Goal: Information Seeking & Learning: Learn about a topic

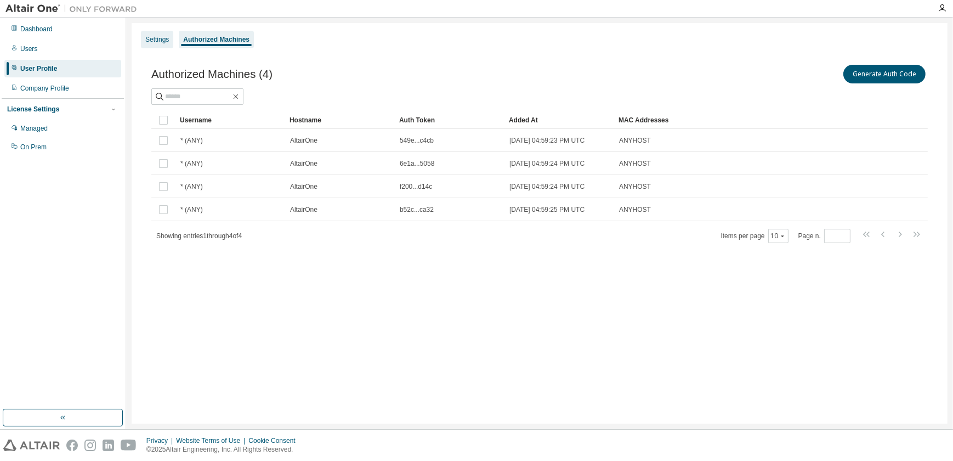
click at [159, 37] on div "Settings" at bounding box center [157, 39] width 24 height 9
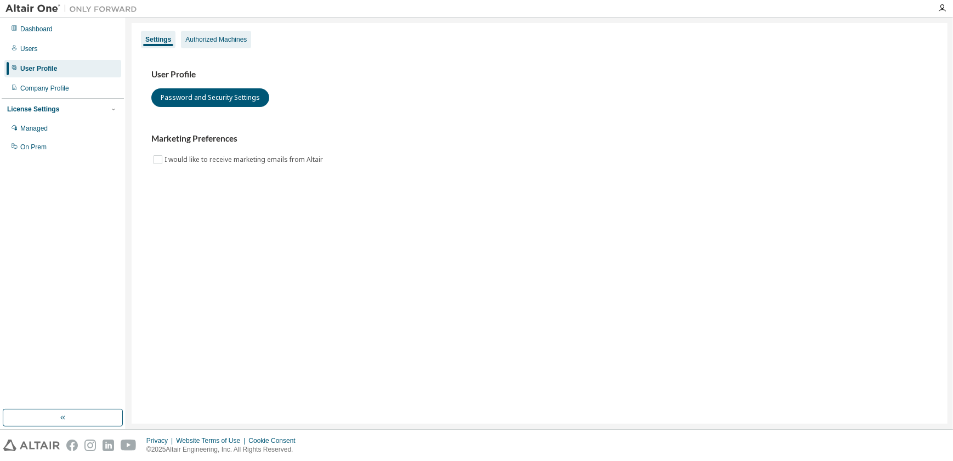
click at [214, 38] on div "Authorized Machines" at bounding box center [215, 39] width 61 height 9
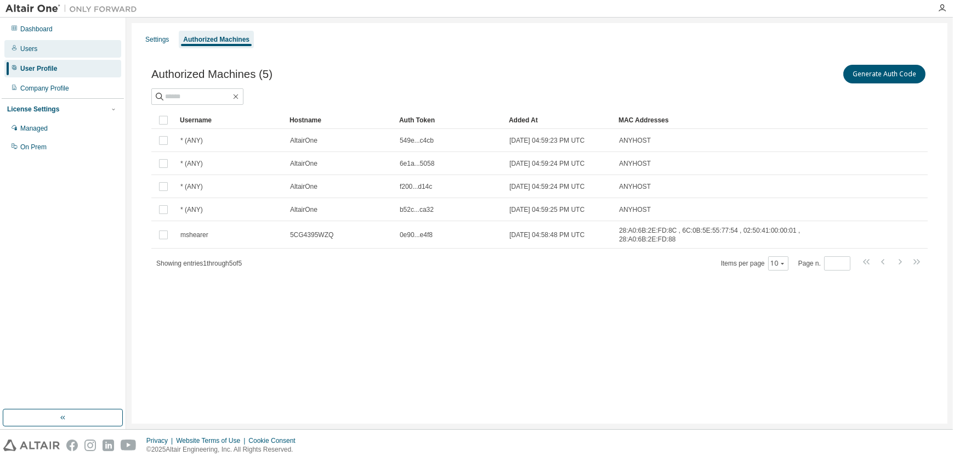
click at [54, 45] on div "Users" at bounding box center [62, 49] width 117 height 18
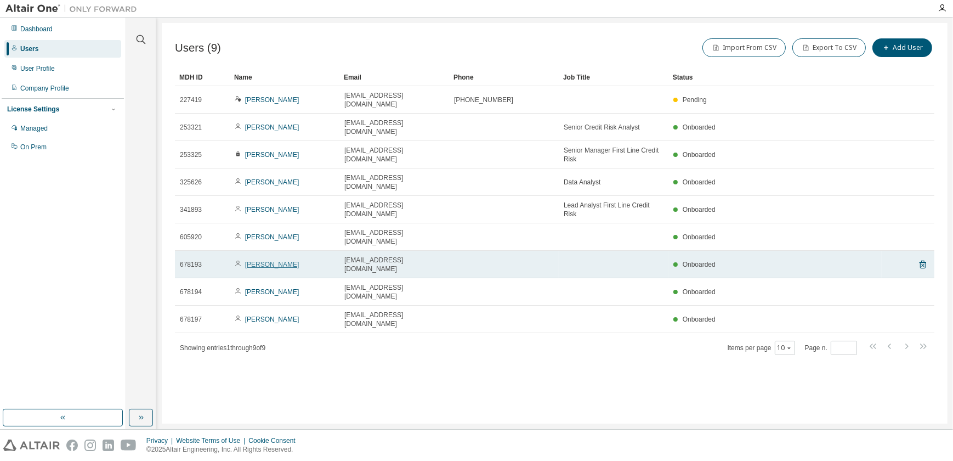
click at [274, 261] on link "[PERSON_NAME]" at bounding box center [272, 265] width 54 height 8
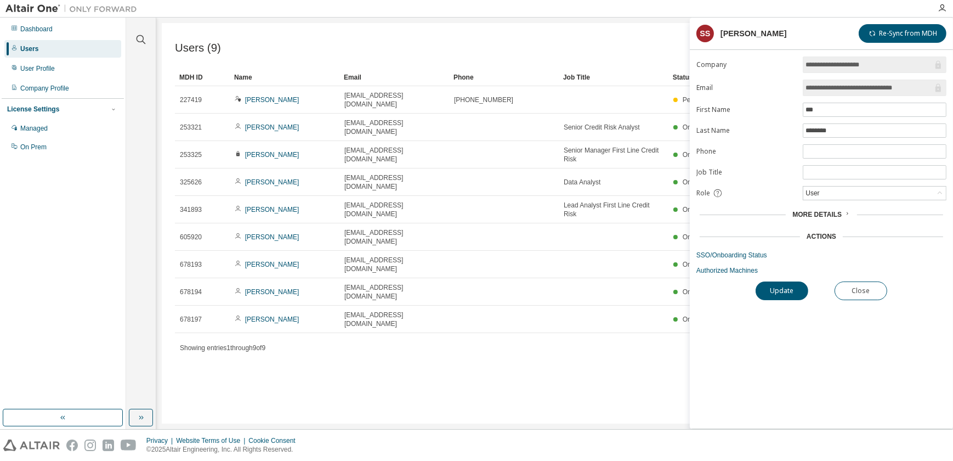
click at [584, 318] on div "Users (9) Import From CSV Export To CSV Add User Clear Load Save Save As Field …" at bounding box center [555, 223] width 786 height 400
click at [829, 211] on span "More Details" at bounding box center [817, 215] width 49 height 8
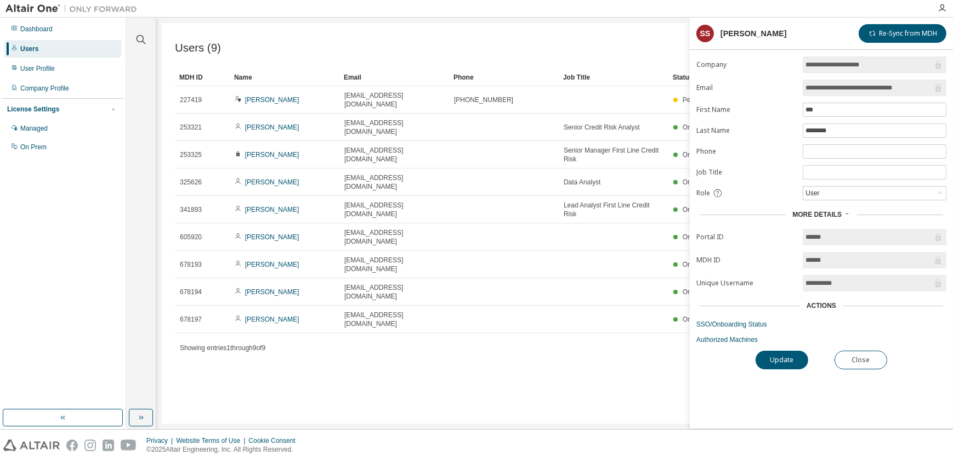
click at [446, 373] on div "Users (9) Import From CSV Export To CSV Add User Clear Load Save Save As Field …" at bounding box center [555, 223] width 786 height 400
click at [868, 365] on button "Close" at bounding box center [861, 360] width 53 height 19
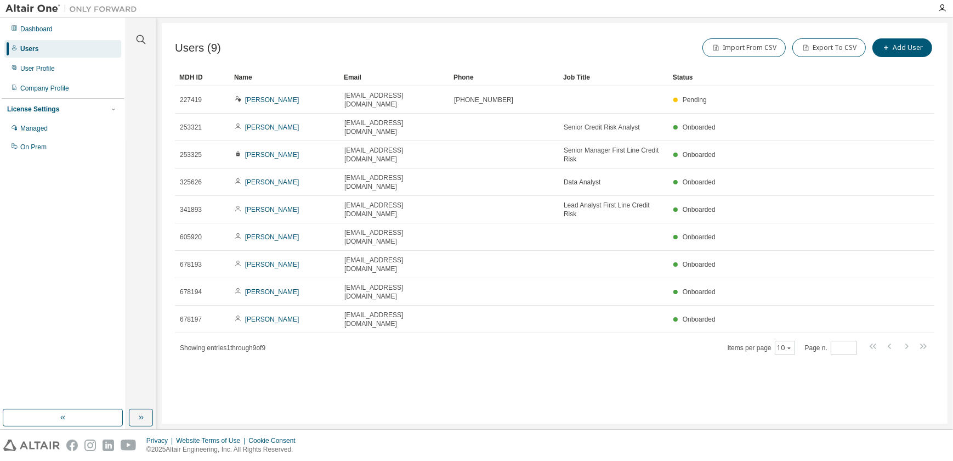
click at [567, 323] on div "Users (9) Import From CSV Export To CSV Add User Clear Load Save Save As Field …" at bounding box center [555, 223] width 786 height 400
click at [75, 72] on div "User Profile" at bounding box center [62, 69] width 117 height 18
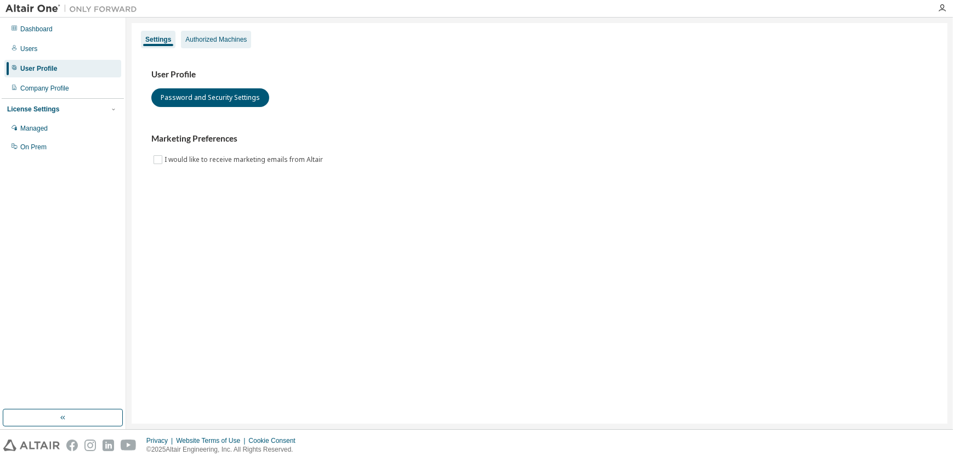
click at [221, 42] on div "Authorized Machines" at bounding box center [215, 39] width 61 height 9
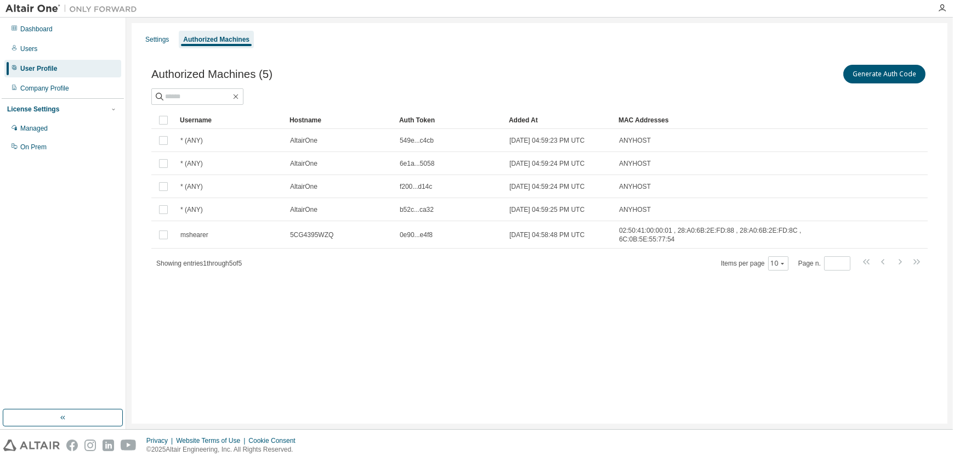
drag, startPoint x: 165, startPoint y: 44, endPoint x: 218, endPoint y: 44, distance: 53.8
click at [165, 44] on div "Settings" at bounding box center [157, 40] width 32 height 18
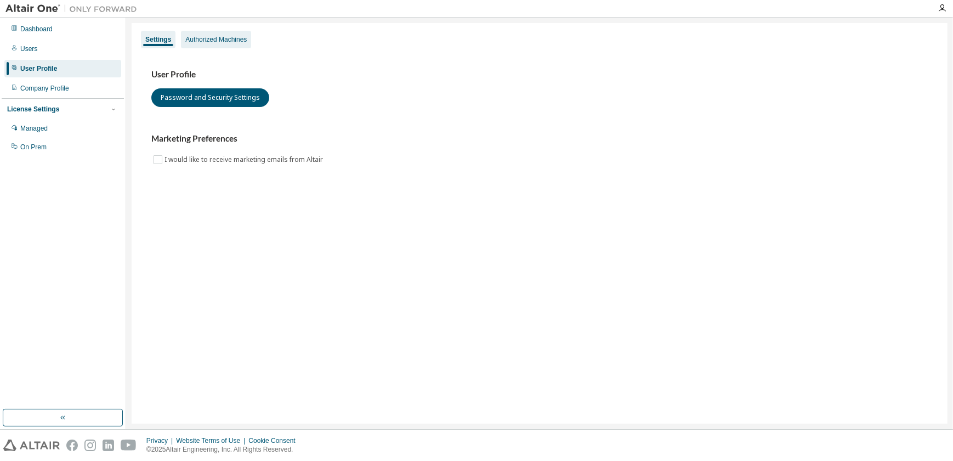
click at [225, 41] on div "Authorized Machines" at bounding box center [215, 39] width 61 height 9
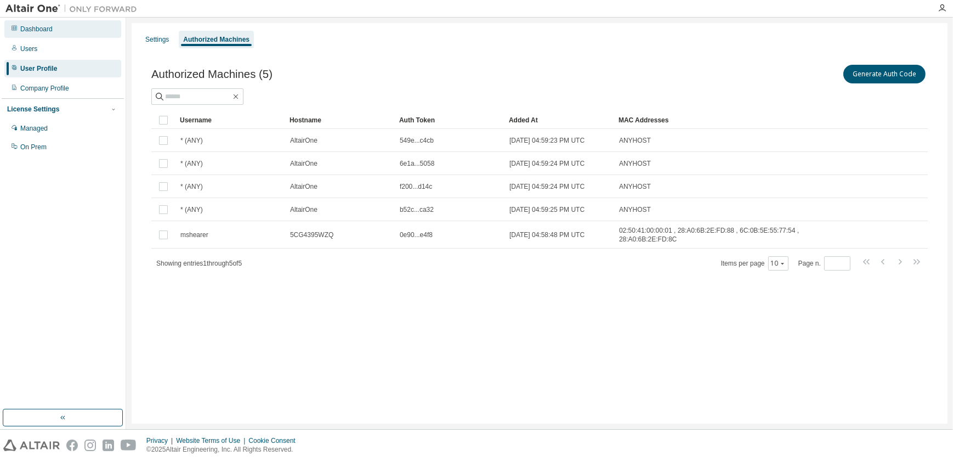
click at [87, 35] on div "Dashboard" at bounding box center [62, 29] width 117 height 18
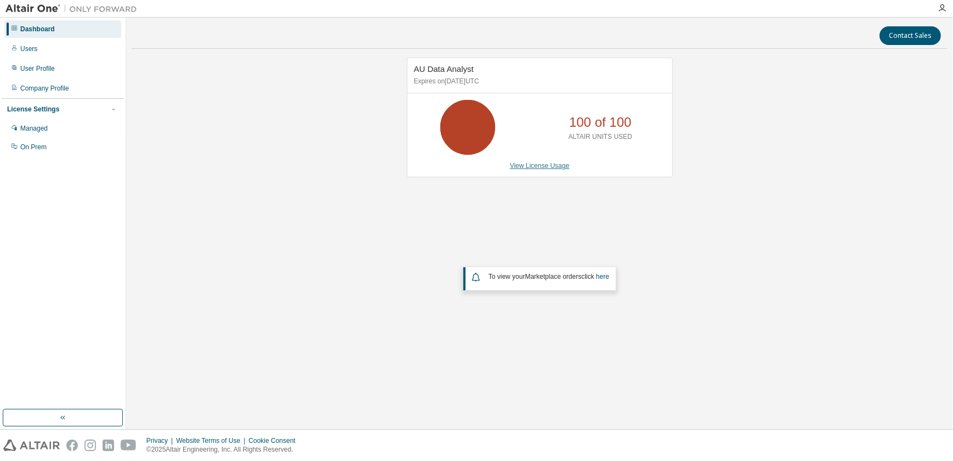
click at [528, 163] on link "View License Usage" at bounding box center [540, 166] width 60 height 8
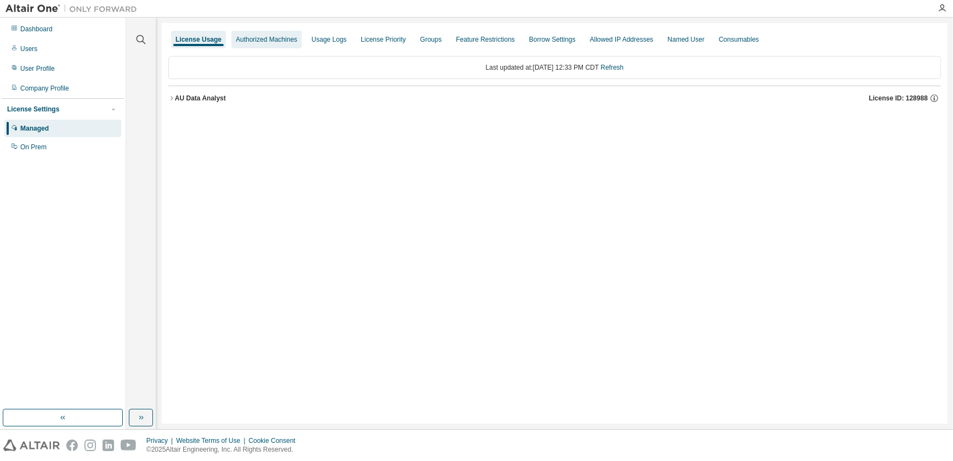
click at [265, 38] on div "Authorized Machines" at bounding box center [266, 39] width 61 height 9
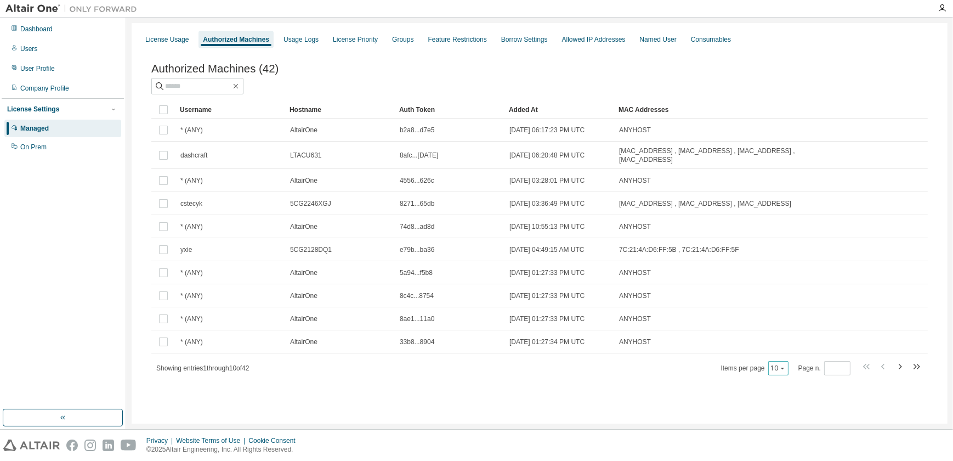
click at [782, 369] on icon "button" at bounding box center [782, 369] width 3 height 2
click at [793, 433] on div "100" at bounding box center [813, 437] width 88 height 13
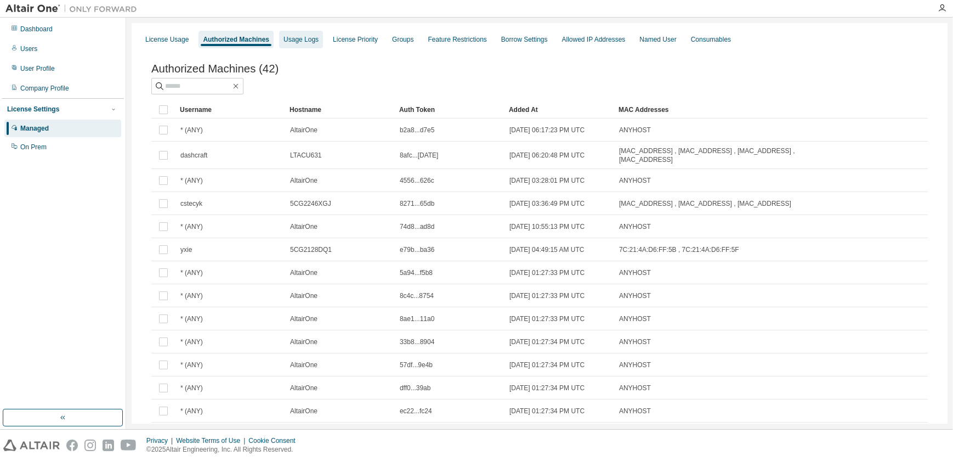
click at [307, 35] on div "Usage Logs" at bounding box center [301, 39] width 35 height 9
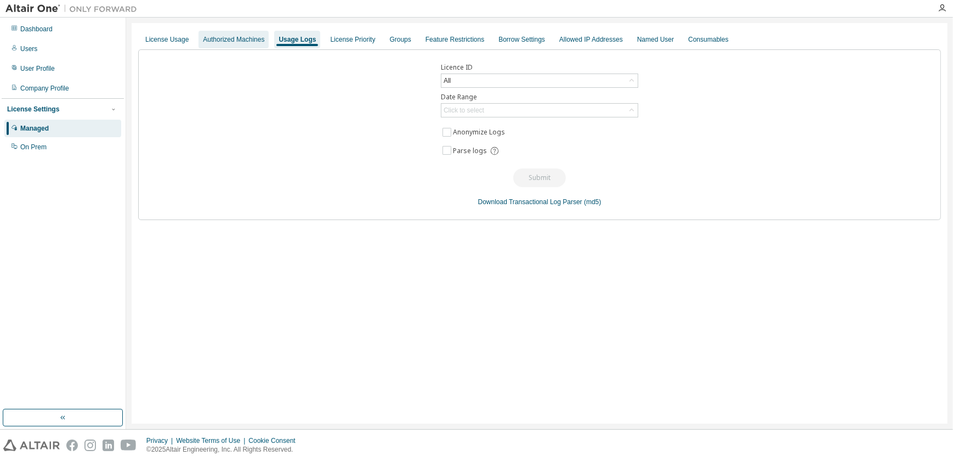
click at [232, 37] on div "Authorized Machines" at bounding box center [233, 39] width 61 height 9
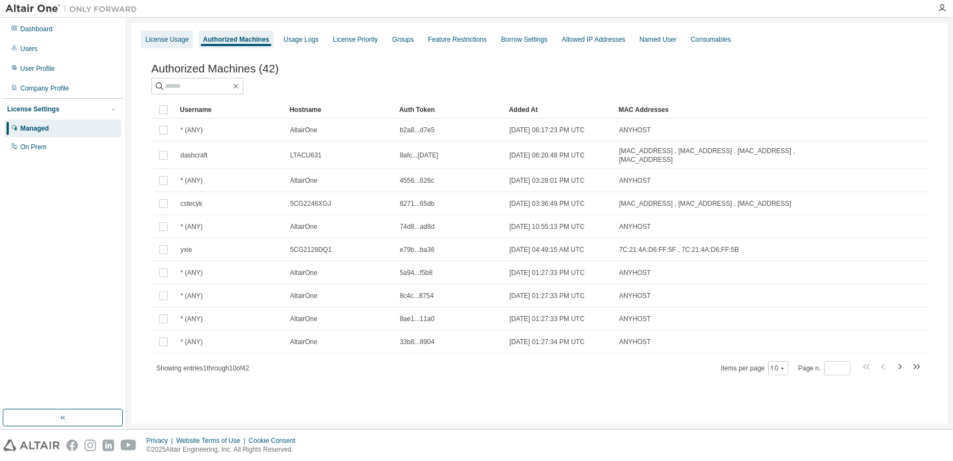
click at [176, 32] on div "License Usage" at bounding box center [167, 40] width 52 height 18
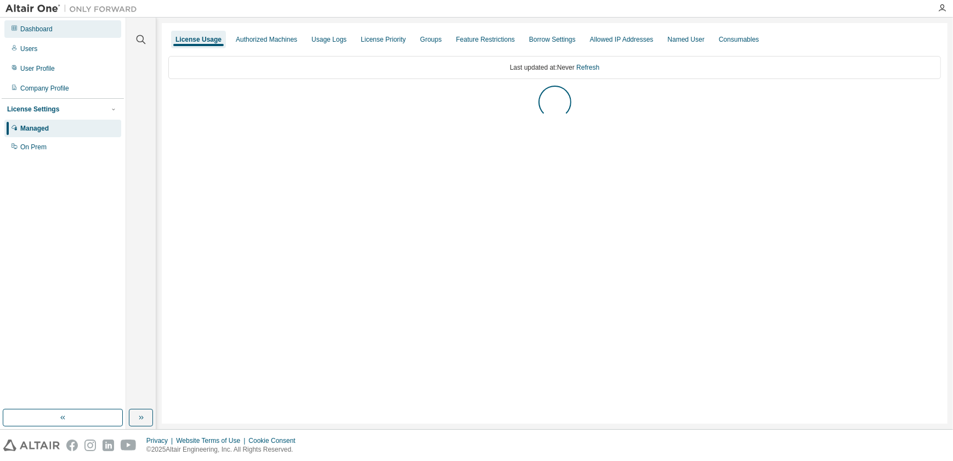
click at [71, 28] on div "Dashboard" at bounding box center [62, 29] width 117 height 18
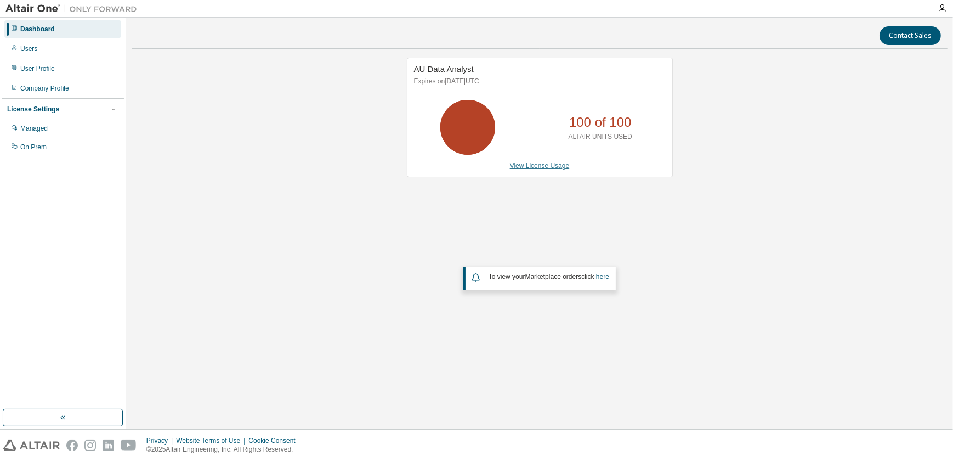
click at [529, 165] on link "View License Usage" at bounding box center [540, 166] width 60 height 8
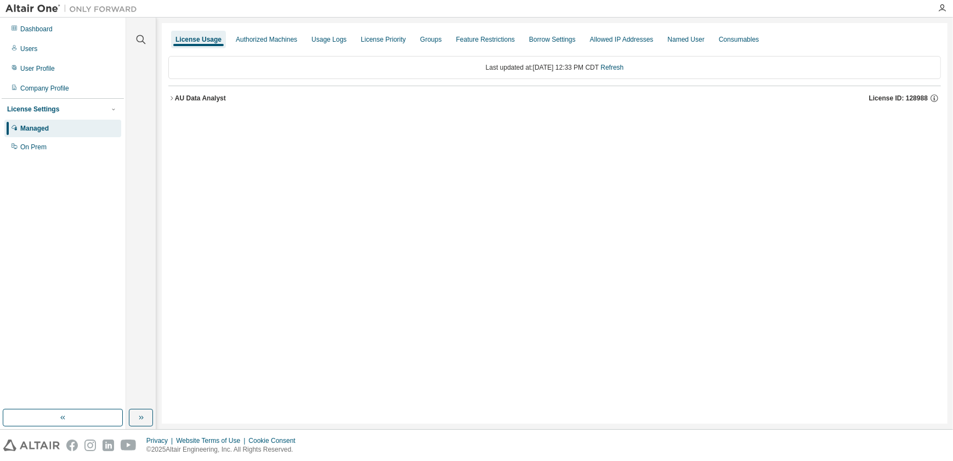
click at [181, 98] on div "AU Data Analyst" at bounding box center [200, 98] width 51 height 9
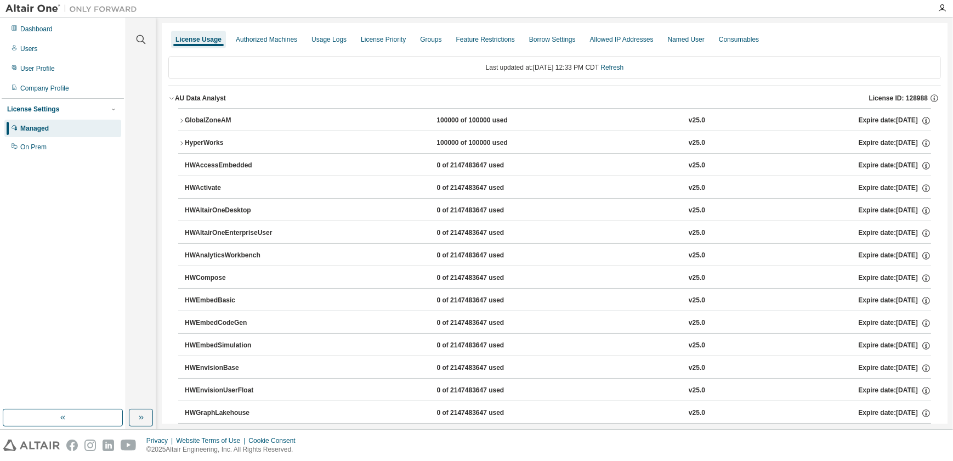
click at [208, 120] on div "GlobalZoneAM" at bounding box center [234, 121] width 99 height 10
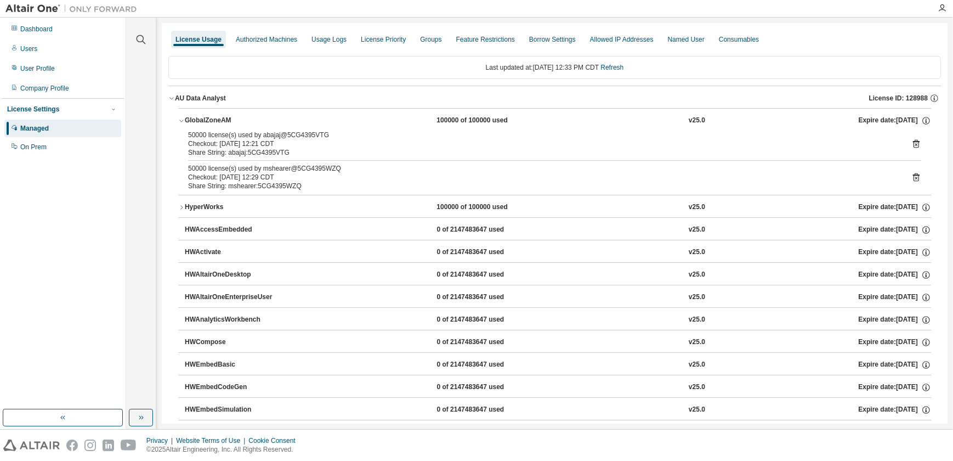
click at [225, 119] on div "GlobalZoneAM" at bounding box center [234, 121] width 99 height 10
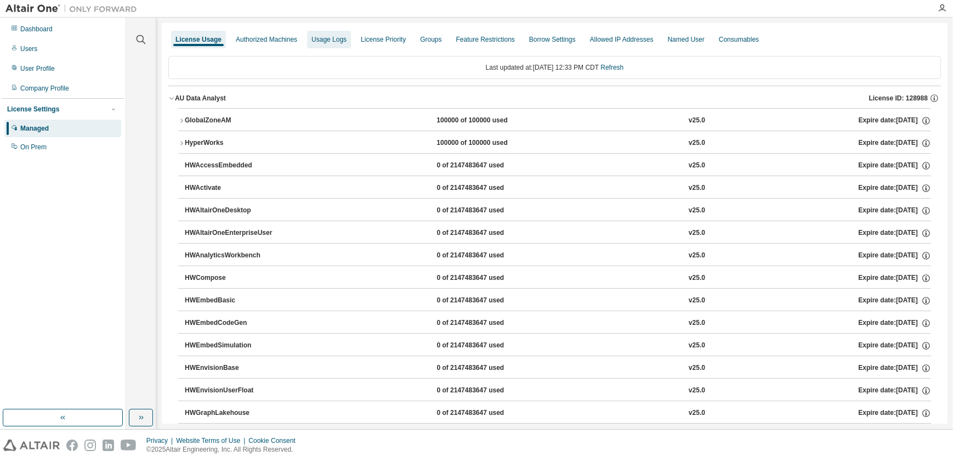
click at [324, 36] on div "Usage Logs" at bounding box center [329, 39] width 35 height 9
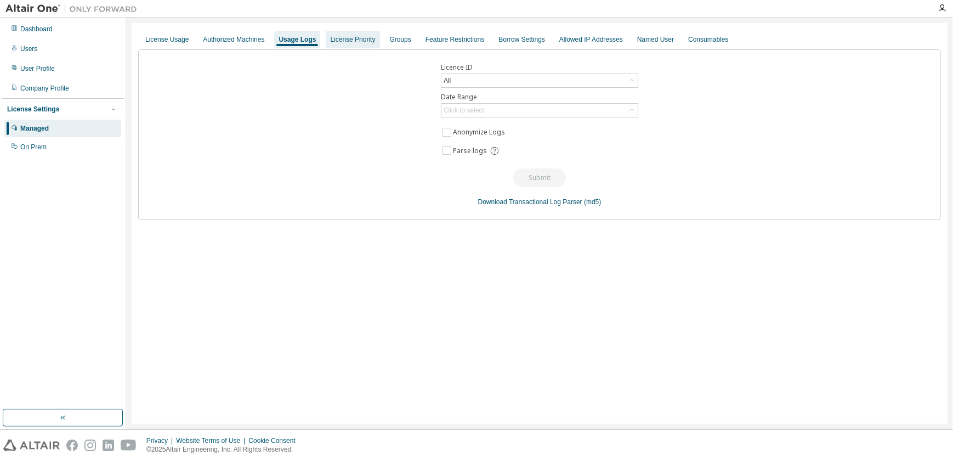
click at [354, 39] on div "License Priority" at bounding box center [352, 39] width 45 height 9
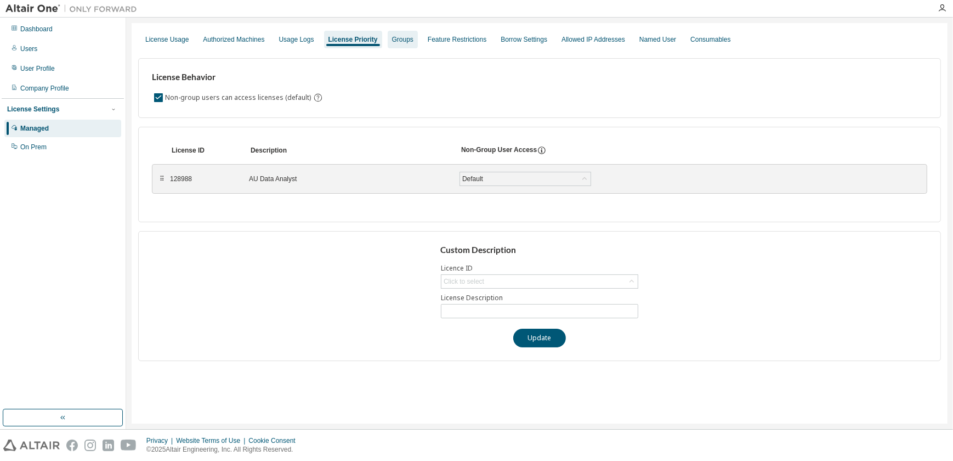
click at [395, 35] on div "Groups" at bounding box center [403, 40] width 30 height 18
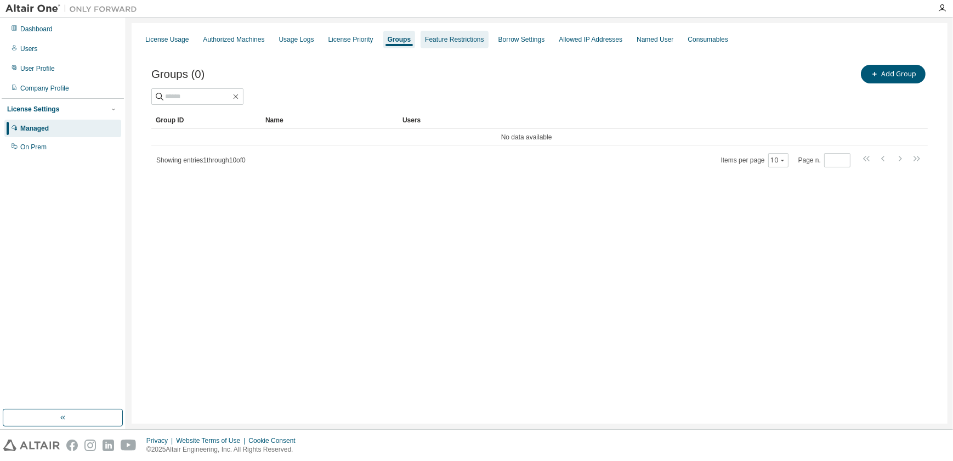
click at [451, 38] on div "Feature Restrictions" at bounding box center [454, 39] width 59 height 9
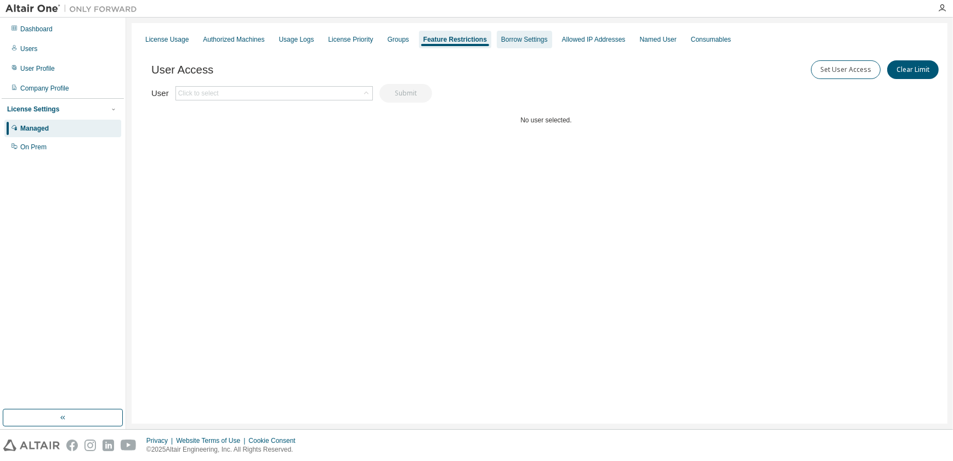
click at [545, 43] on div "Borrow Settings" at bounding box center [524, 39] width 47 height 9
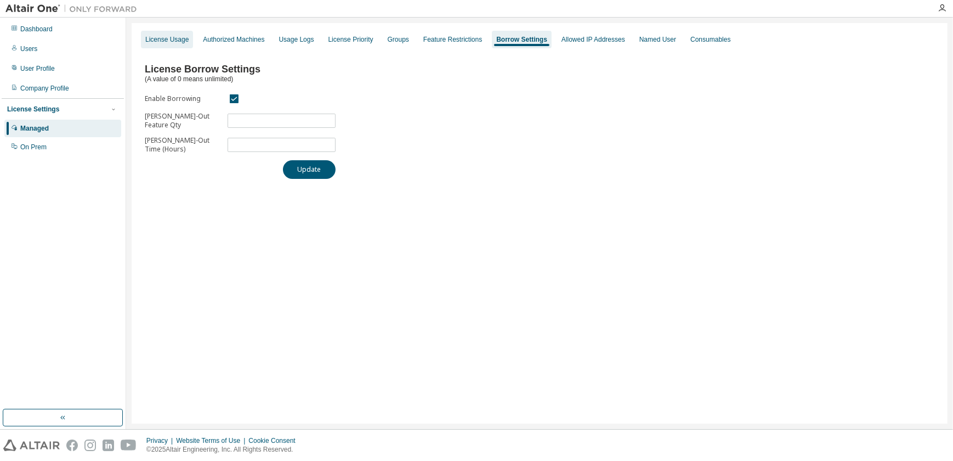
click at [177, 35] on div "License Usage" at bounding box center [166, 39] width 43 height 9
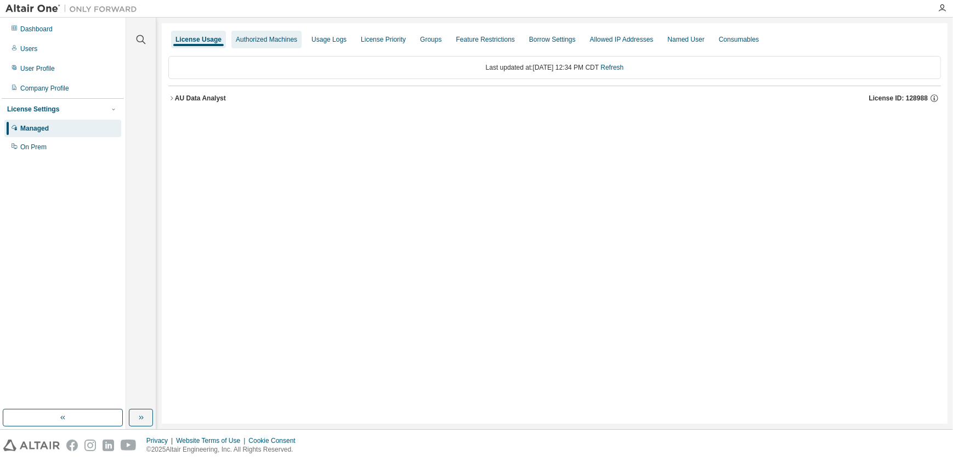
click at [268, 38] on div "Authorized Machines" at bounding box center [266, 39] width 61 height 9
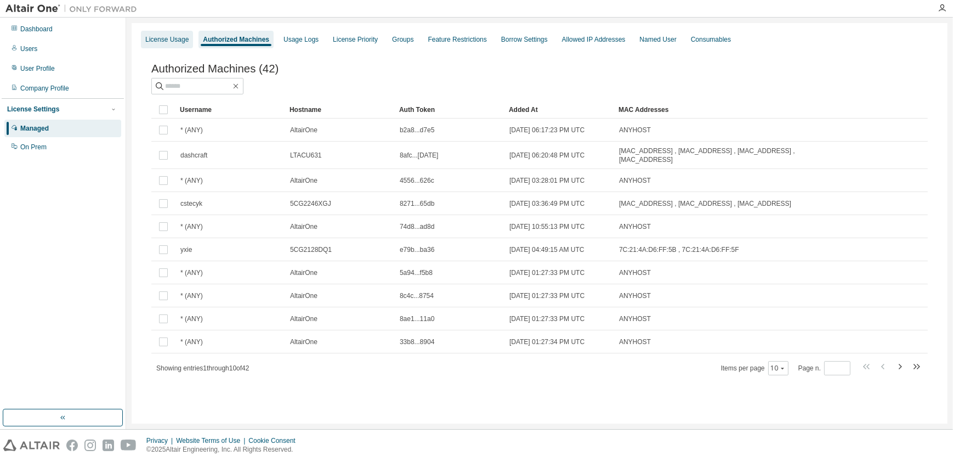
click at [154, 33] on div "License Usage" at bounding box center [167, 40] width 52 height 18
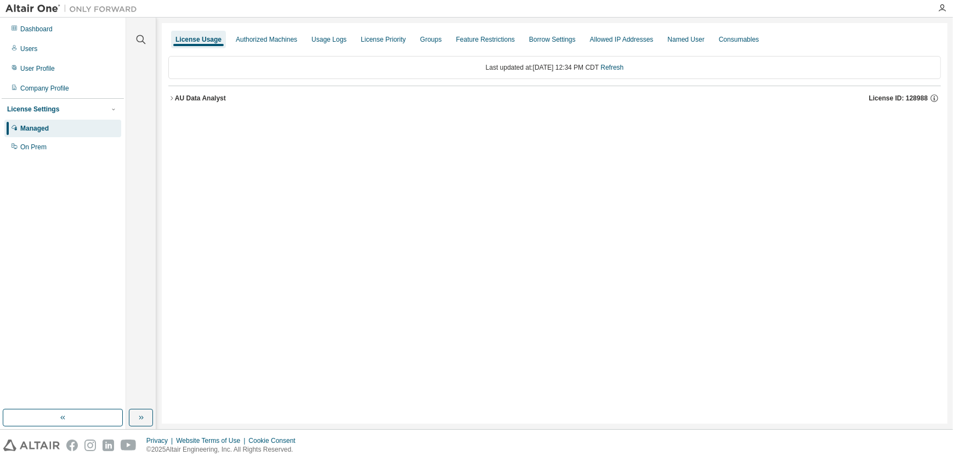
click at [201, 99] on div "AU Data Analyst" at bounding box center [200, 98] width 51 height 9
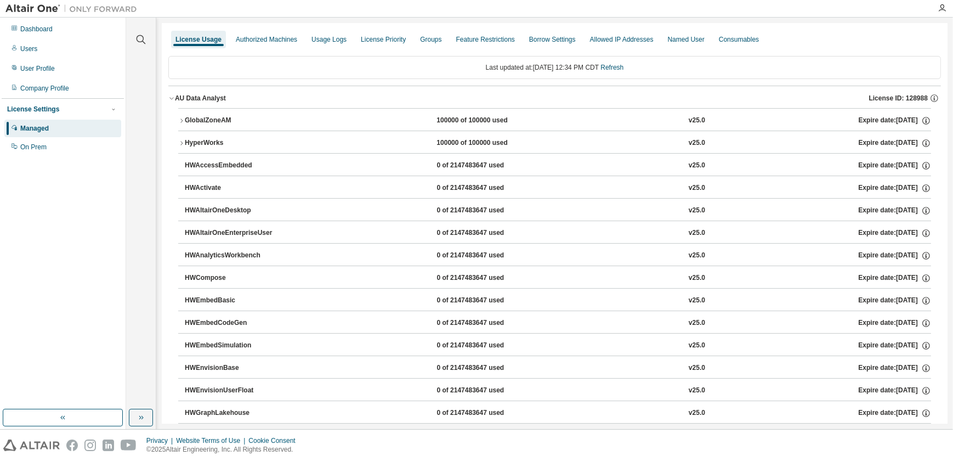
click at [227, 121] on div "GlobalZoneAM" at bounding box center [234, 121] width 99 height 10
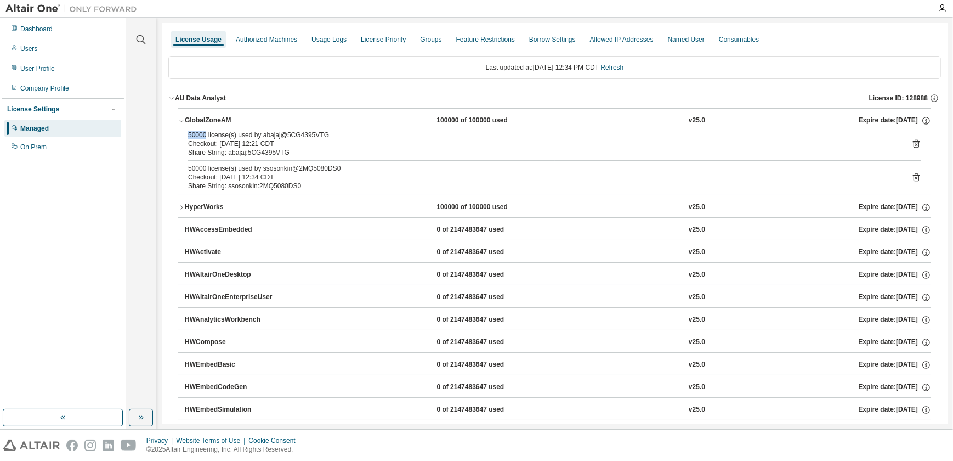
drag, startPoint x: 193, startPoint y: 135, endPoint x: 207, endPoint y: 135, distance: 13.7
click at [207, 135] on div "50000 license(s) used by abajaj@5CG4395VTG Checkout: [DATE] 12:21 CDT Share Str…" at bounding box center [554, 163] width 753 height 64
drag, startPoint x: 188, startPoint y: 166, endPoint x: 208, endPoint y: 166, distance: 20.3
click at [208, 166] on div "50000 license(s) used by ssosonkin@2MQ5080DS0" at bounding box center [541, 168] width 707 height 9
drag, startPoint x: 230, startPoint y: 185, endPoint x: 301, endPoint y: 187, distance: 70.2
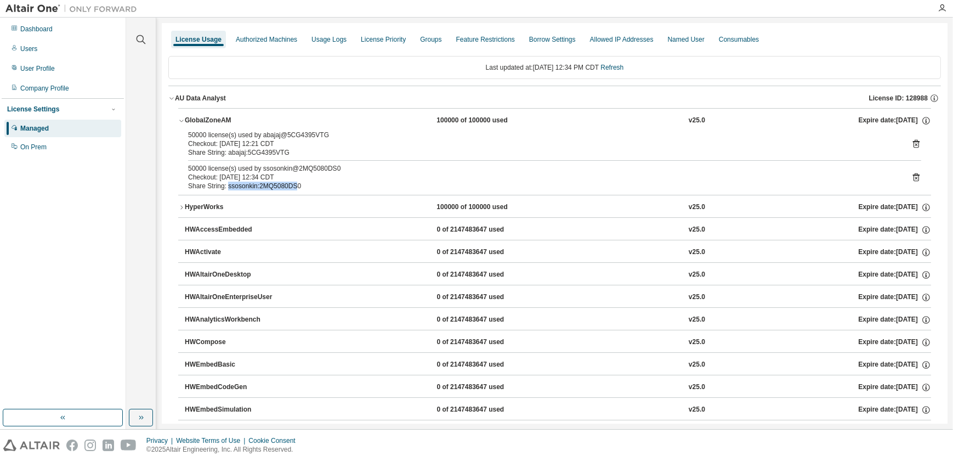
click at [301, 187] on div "Share String: ssosonkin:2MQ5080DS0" at bounding box center [541, 186] width 707 height 9
drag, startPoint x: 301, startPoint y: 187, endPoint x: 229, endPoint y: 152, distance: 79.2
click at [229, 152] on div "Share String: abajaj:5CG4395VTG" at bounding box center [541, 152] width 707 height 9
drag, startPoint x: 229, startPoint y: 152, endPoint x: 304, endPoint y: 147, distance: 75.3
click at [304, 147] on div "Checkout: [DATE] 12:21 CDT" at bounding box center [541, 143] width 707 height 9
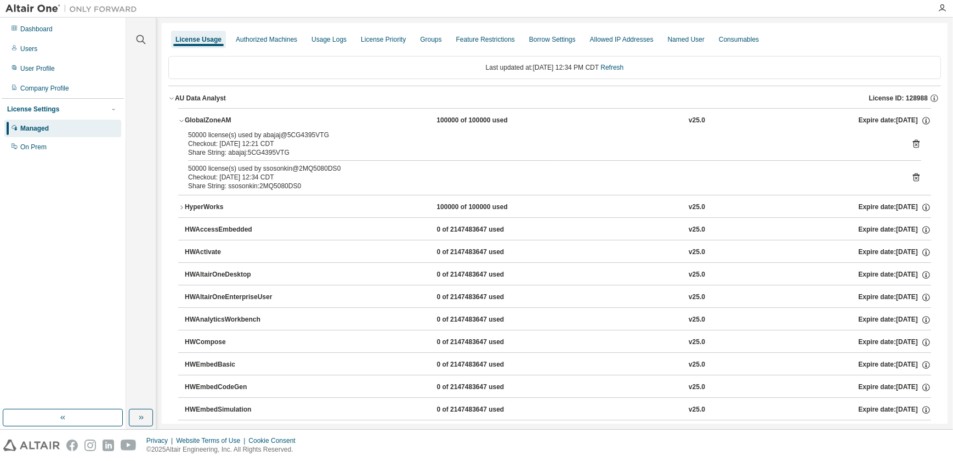
click at [193, 202] on div "HyperWorks" at bounding box center [234, 207] width 99 height 10
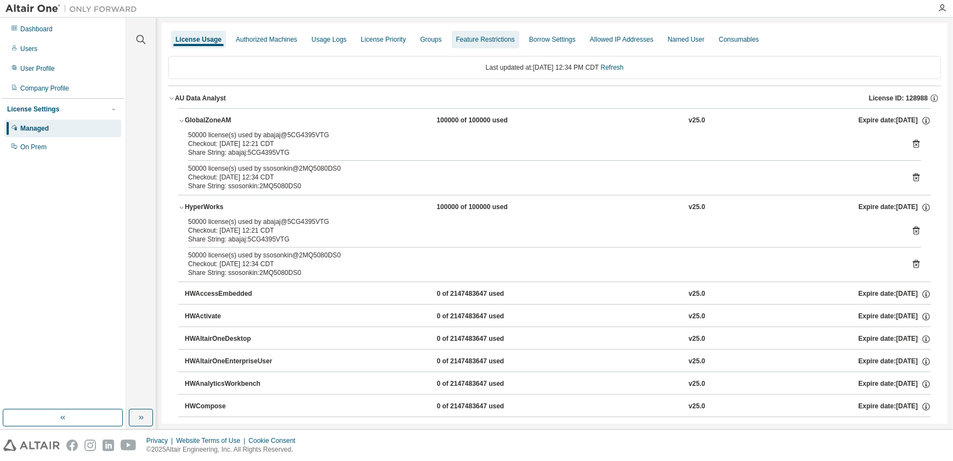
click at [492, 44] on div "Feature Restrictions" at bounding box center [485, 40] width 67 height 18
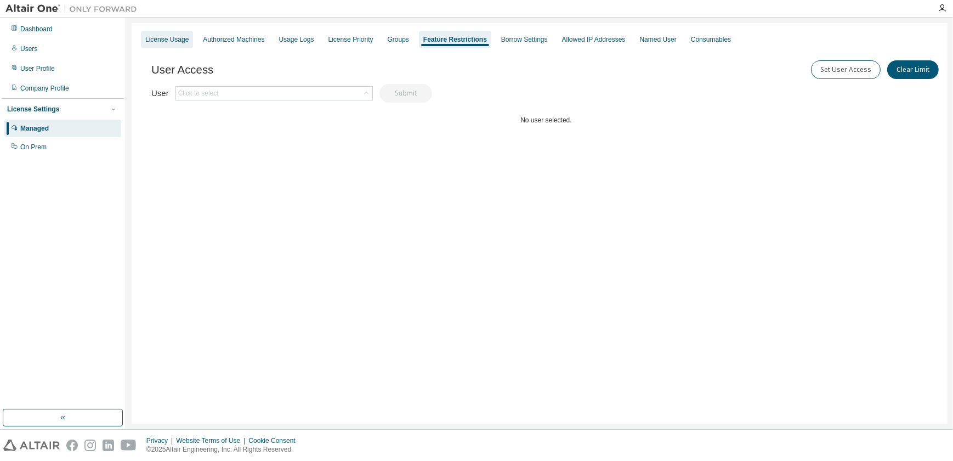
click at [161, 43] on div "License Usage" at bounding box center [166, 39] width 43 height 9
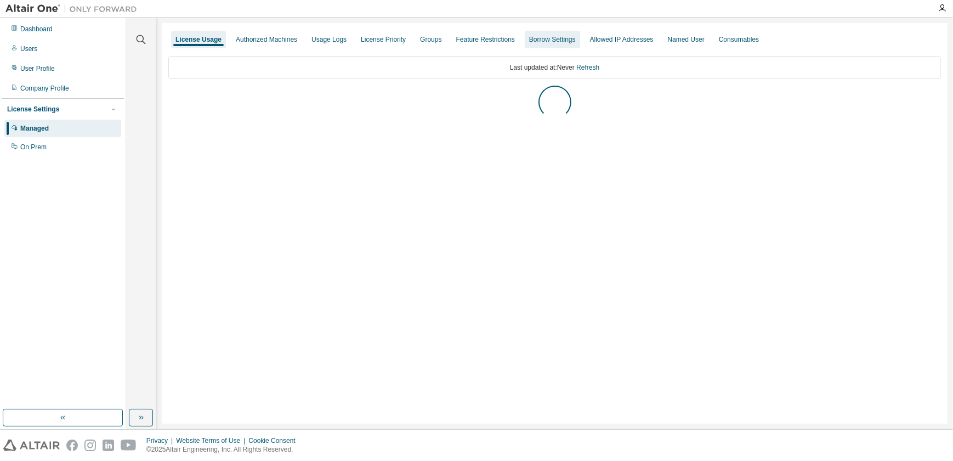
click at [576, 41] on div "Borrow Settings" at bounding box center [552, 39] width 47 height 9
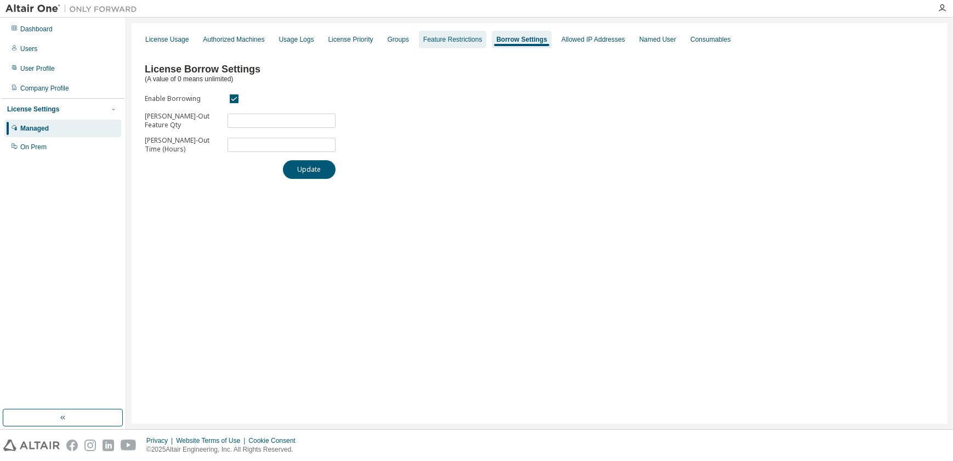
click at [455, 38] on div "Feature Restrictions" at bounding box center [452, 39] width 59 height 9
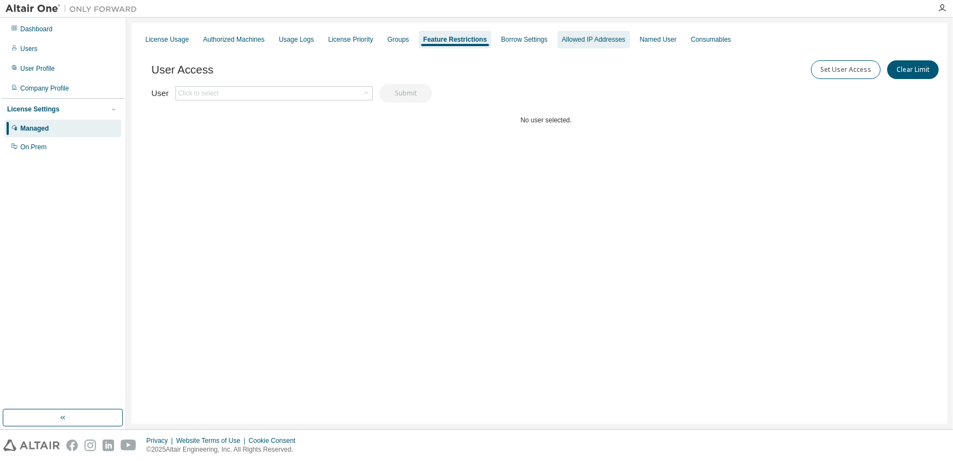
click at [606, 45] on div "Allowed IP Addresses" at bounding box center [594, 40] width 72 height 18
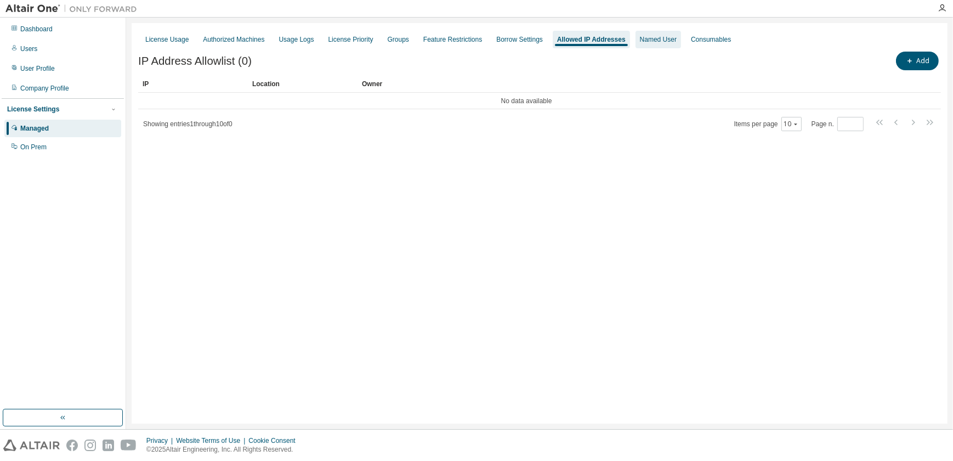
click at [664, 37] on div "Named User" at bounding box center [658, 39] width 37 height 9
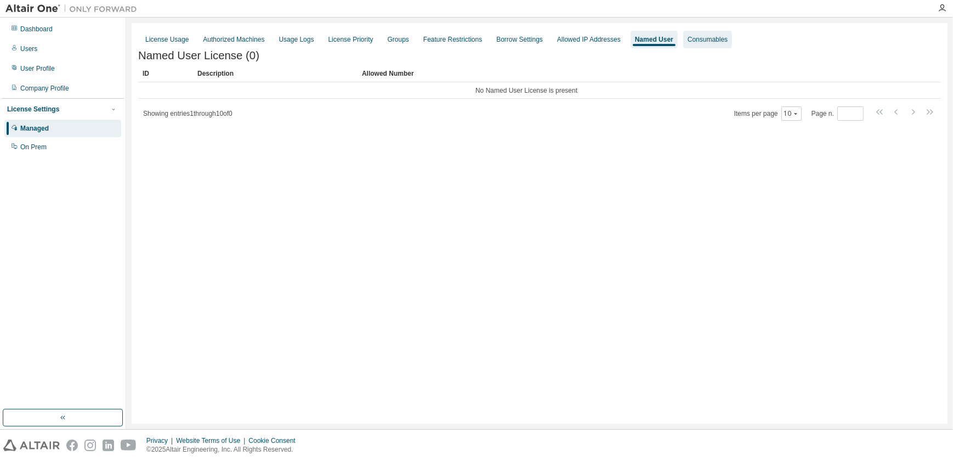
click at [711, 37] on div "Consumables" at bounding box center [708, 39] width 40 height 9
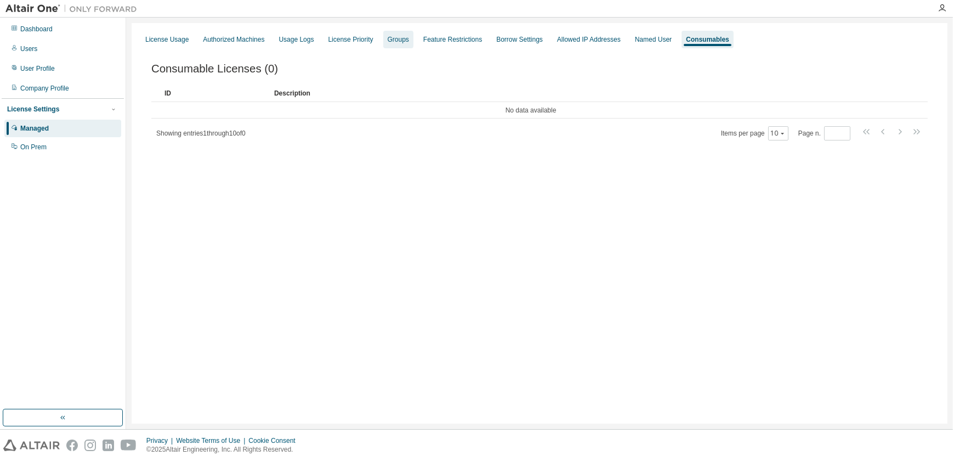
click at [414, 35] on div "Groups" at bounding box center [398, 40] width 30 height 18
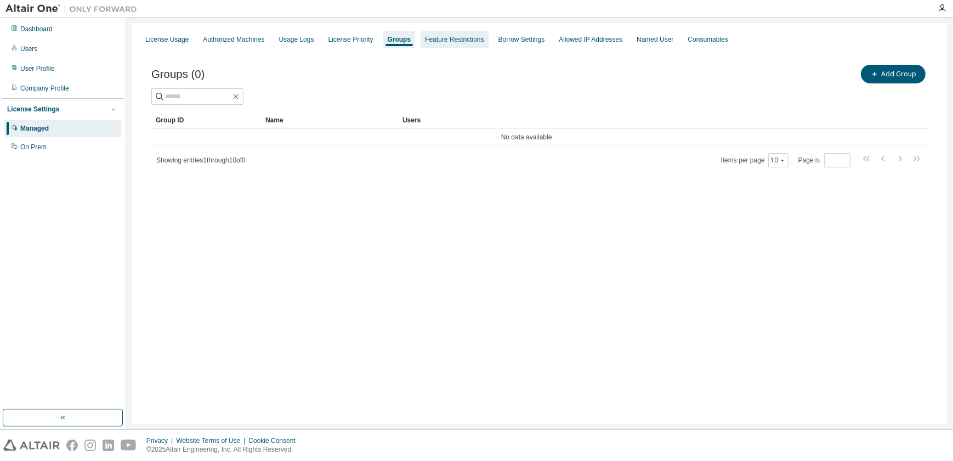
click at [458, 36] on div "Feature Restrictions" at bounding box center [454, 39] width 59 height 9
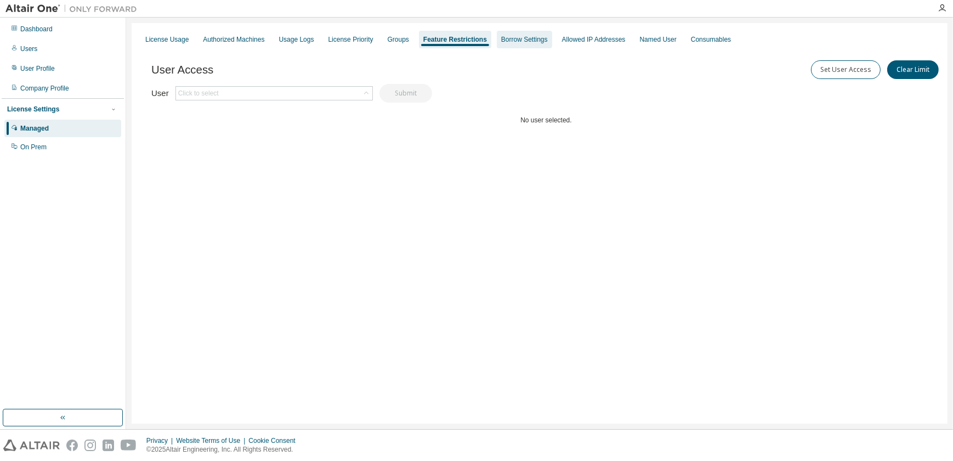
click at [539, 40] on div "Borrow Settings" at bounding box center [524, 39] width 47 height 9
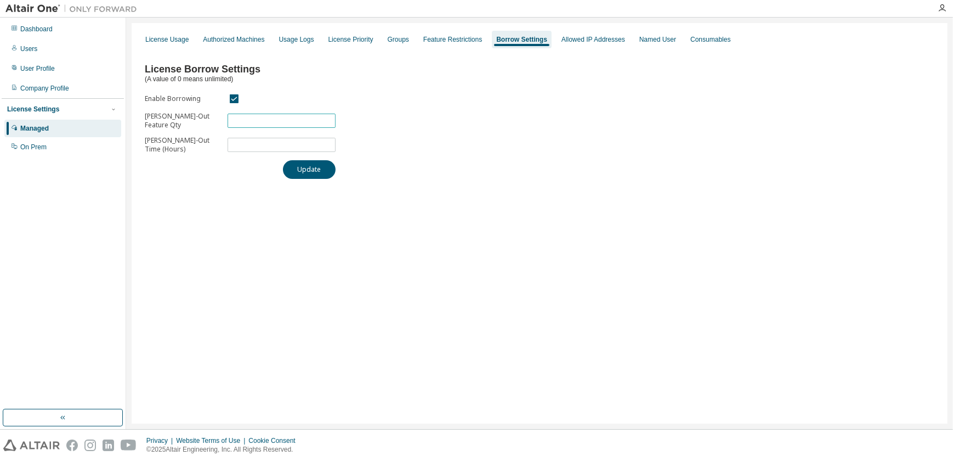
click at [330, 123] on input "**" at bounding box center [281, 120] width 103 height 9
click at [329, 123] on input "**" at bounding box center [281, 120] width 103 height 9
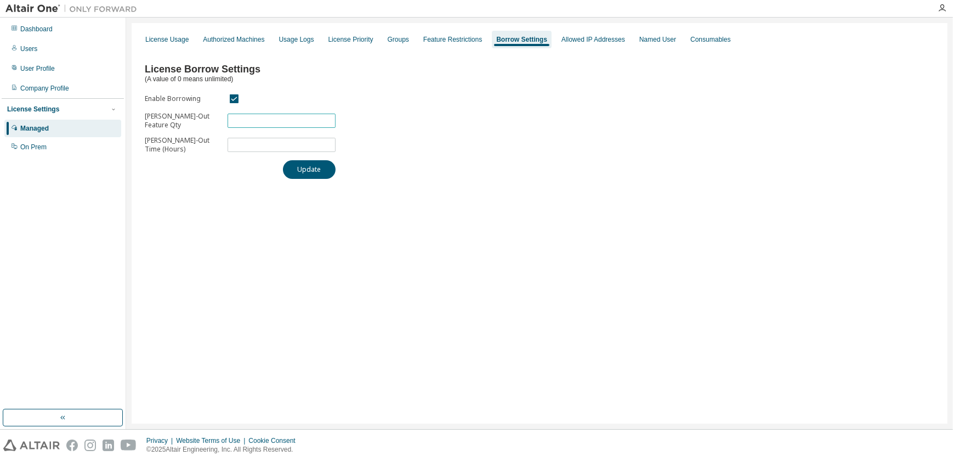
click at [329, 123] on input "**" at bounding box center [281, 120] width 103 height 9
type input "**"
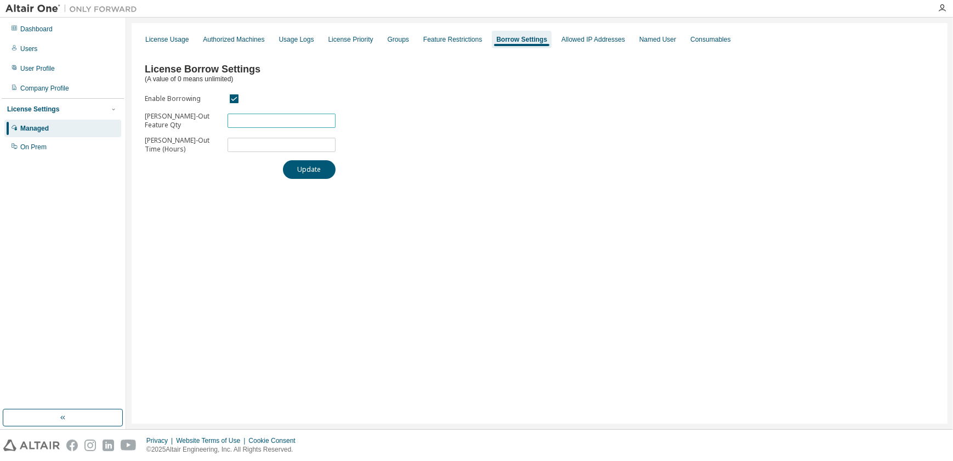
click at [329, 123] on input "**" at bounding box center [281, 120] width 103 height 9
click at [317, 173] on button "Update" at bounding box center [309, 169] width 53 height 19
click at [234, 38] on div "Authorized Machines" at bounding box center [233, 39] width 61 height 9
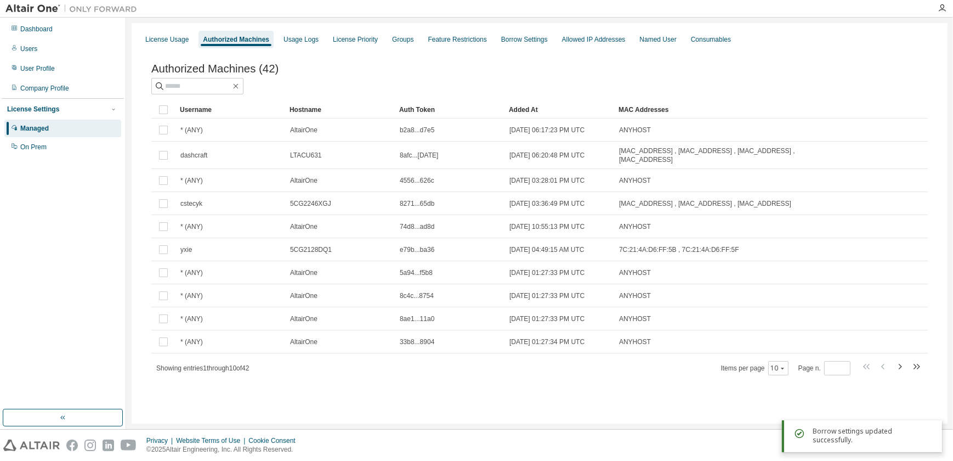
click at [141, 30] on div "License Usage Authorized Machines Usage Logs License Priority Groups Feature Re…" at bounding box center [539, 40] width 803 height 20
click at [166, 35] on div "License Usage" at bounding box center [166, 39] width 43 height 9
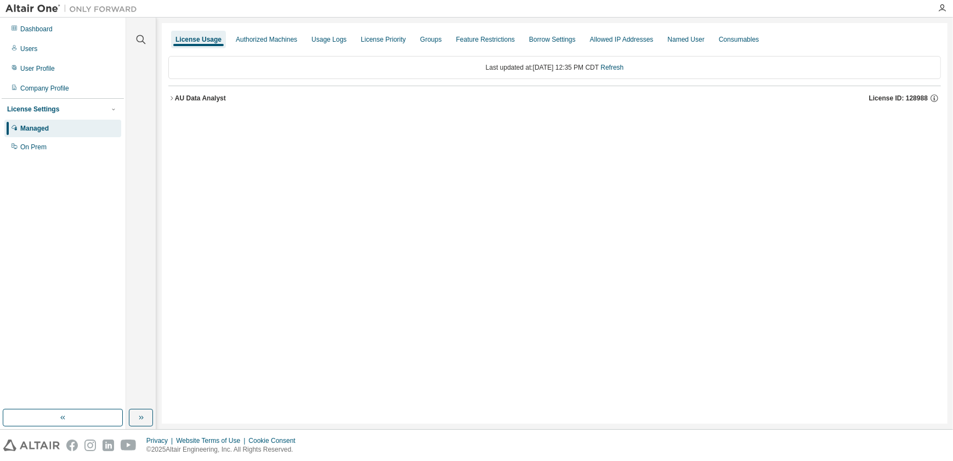
click at [239, 98] on div "AU Data Analyst License ID: 128988" at bounding box center [558, 98] width 766 height 10
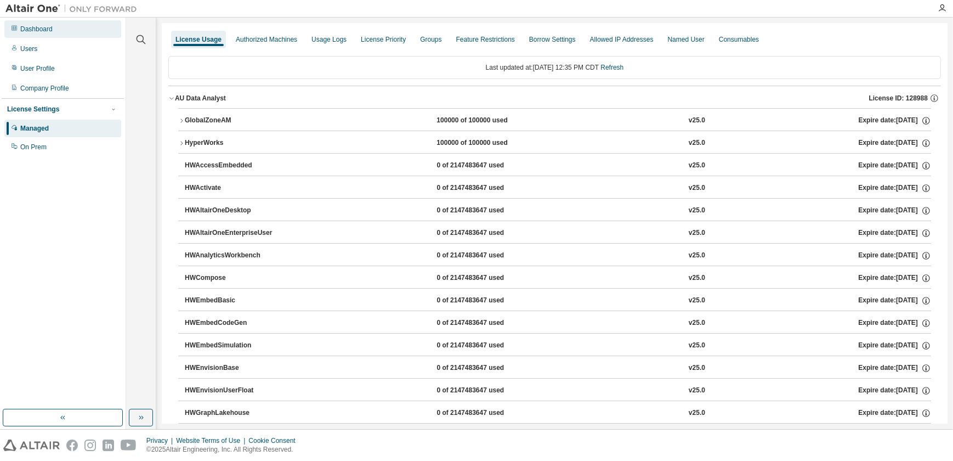
click at [58, 31] on div "Dashboard" at bounding box center [62, 29] width 117 height 18
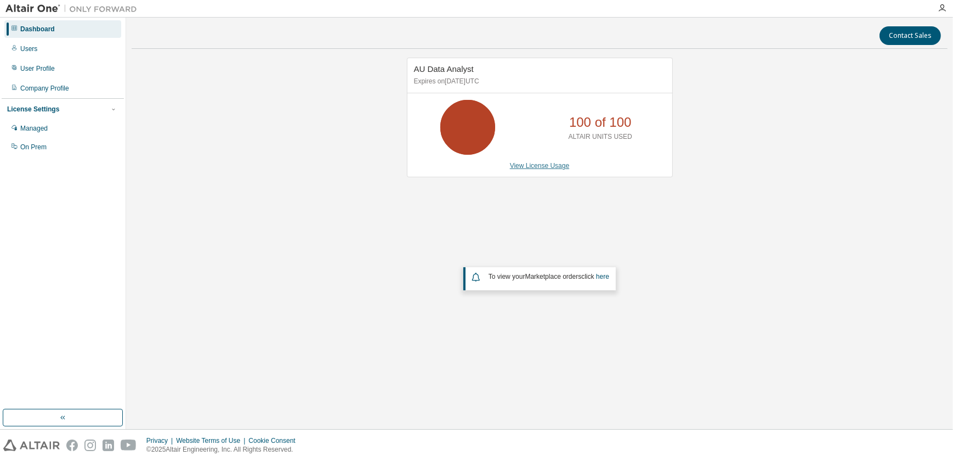
click at [540, 163] on link "View License Usage" at bounding box center [540, 166] width 60 height 8
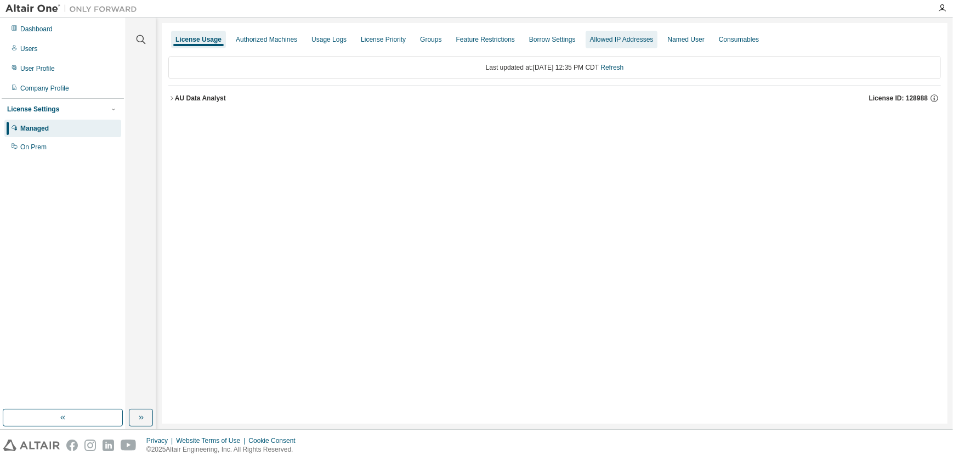
click at [636, 47] on div "Allowed IP Addresses" at bounding box center [622, 40] width 72 height 18
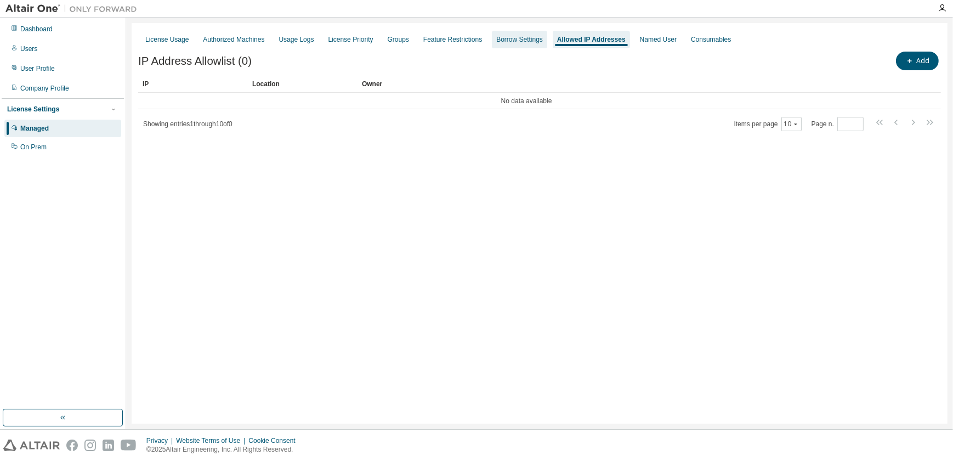
click at [547, 44] on div "Borrow Settings" at bounding box center [519, 40] width 55 height 18
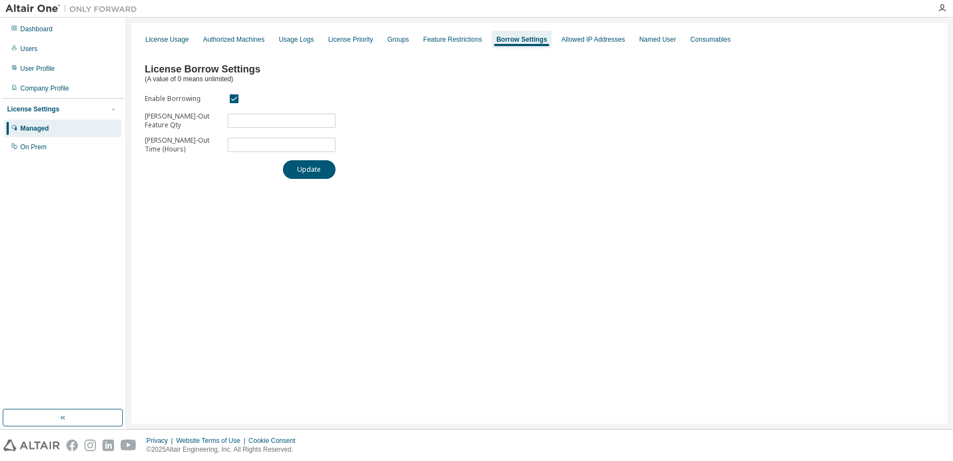
click at [414, 161] on div "License Borrow Settings (A value of 0 means unlimited) Enable Borrowing Max Bor…" at bounding box center [539, 117] width 803 height 136
click at [302, 172] on button "Update" at bounding box center [309, 169] width 53 height 19
click at [273, 124] on input "***" at bounding box center [281, 120] width 103 height 9
click at [474, 117] on div "License Borrow Settings (A value of 0 means unlimited) Enable Borrowing Max Bor…" at bounding box center [539, 117] width 803 height 136
click at [373, 36] on div "License Priority" at bounding box center [351, 39] width 45 height 9
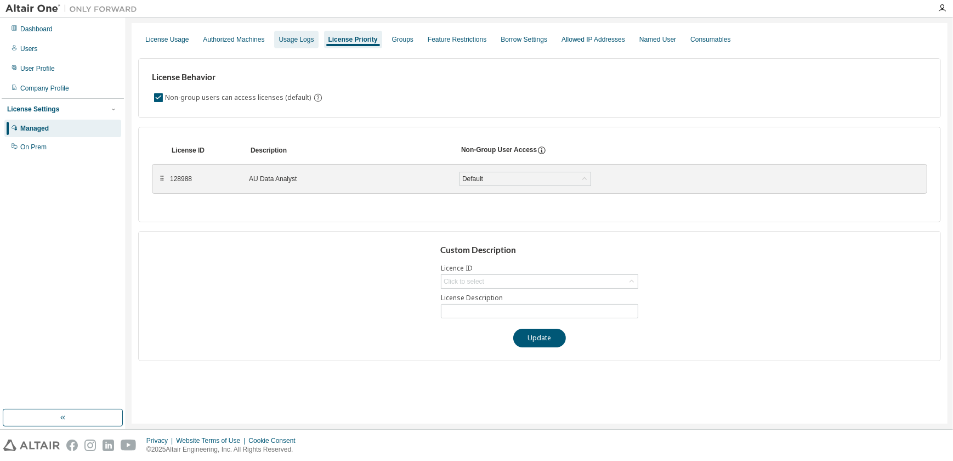
click at [295, 43] on div "Usage Logs" at bounding box center [296, 39] width 35 height 9
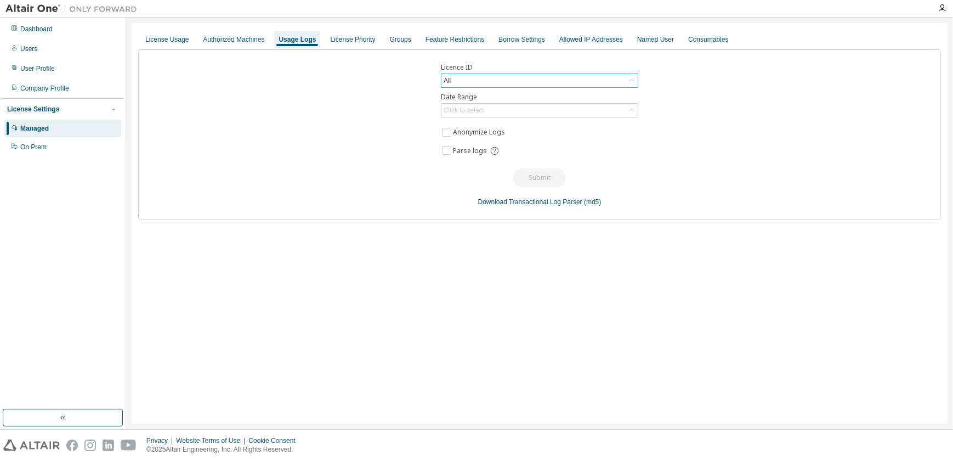
click at [510, 83] on div "All" at bounding box center [540, 80] width 196 height 13
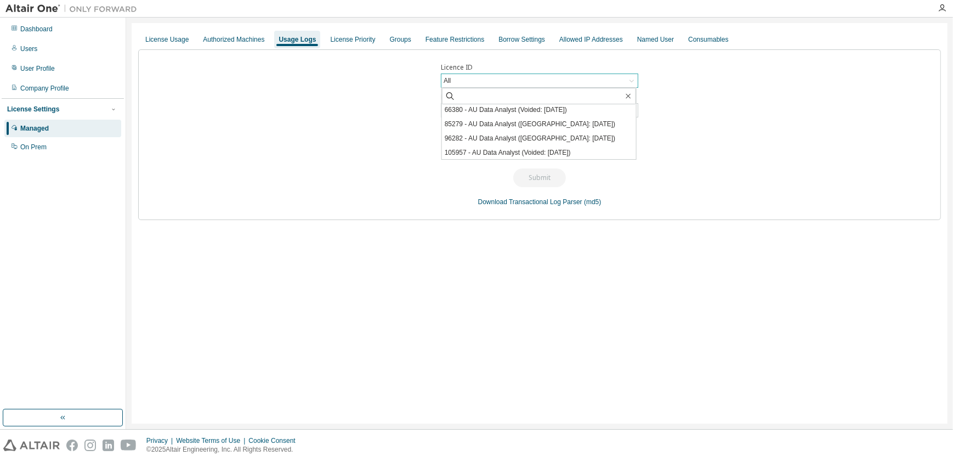
scroll to position [9, 0]
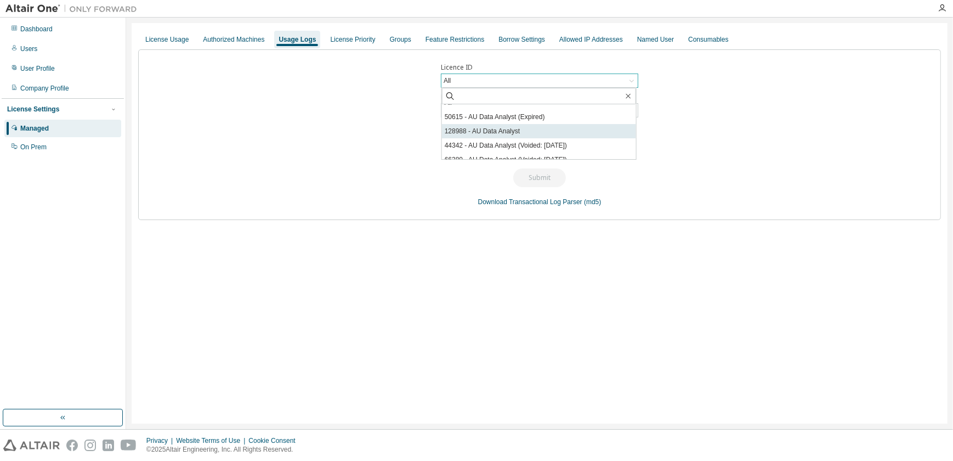
click at [527, 135] on li "128988 - AU Data Analyst" at bounding box center [539, 131] width 194 height 14
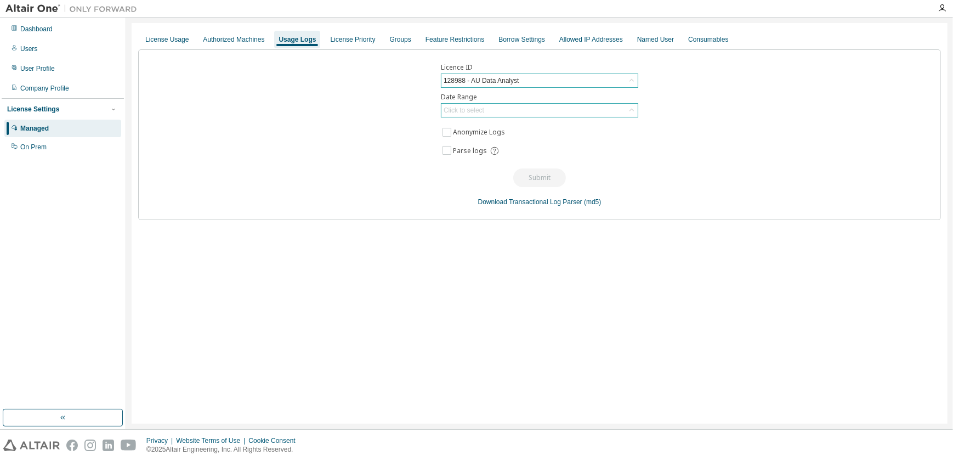
click at [523, 113] on div "Click to select" at bounding box center [540, 110] width 196 height 13
click at [553, 109] on div "Click to select" at bounding box center [540, 110] width 196 height 13
click at [736, 165] on div "Licence ID 128988 - AU Data Analyst Date Range Click to select Anonymize Logs P…" at bounding box center [539, 134] width 803 height 171
click at [499, 108] on div "Click to select" at bounding box center [540, 110] width 196 height 13
click at [482, 143] on li "Last 30 days" at bounding box center [539, 141] width 194 height 14
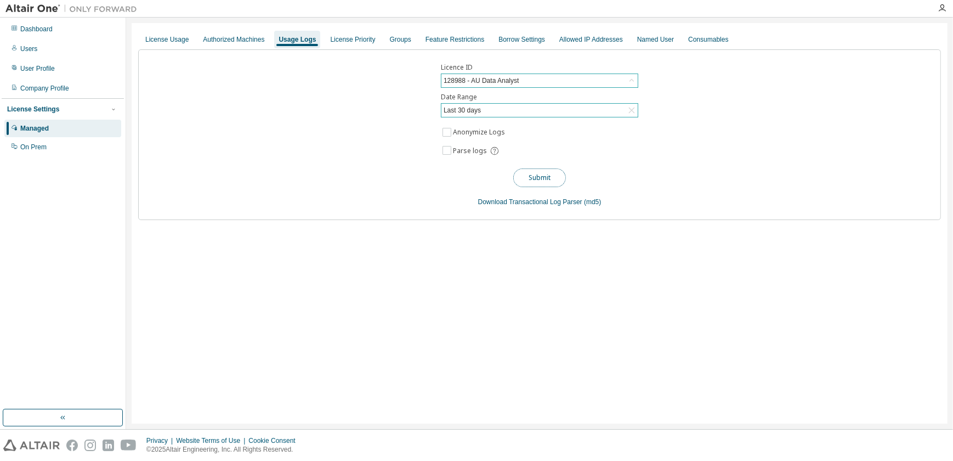
click at [545, 179] on button "Submit" at bounding box center [539, 177] width 53 height 19
click at [245, 38] on div "Authorized Machines" at bounding box center [233, 39] width 61 height 9
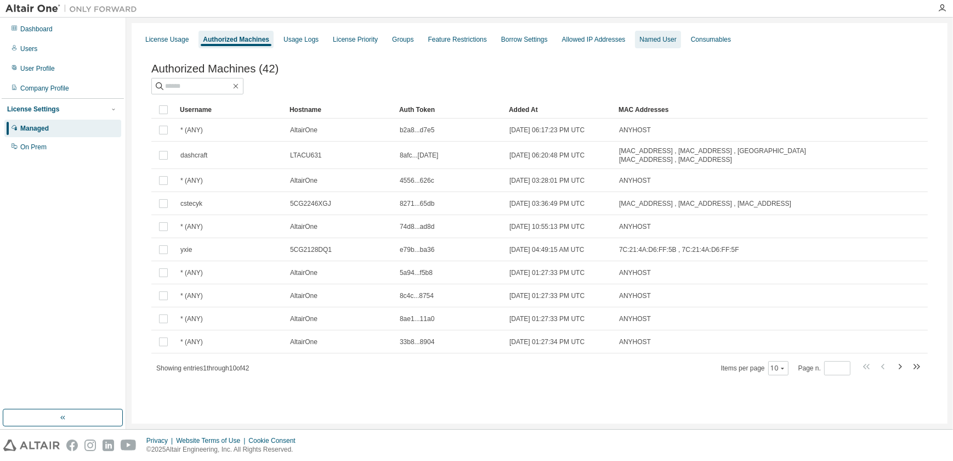
click at [670, 37] on div "Named User" at bounding box center [658, 39] width 37 height 9
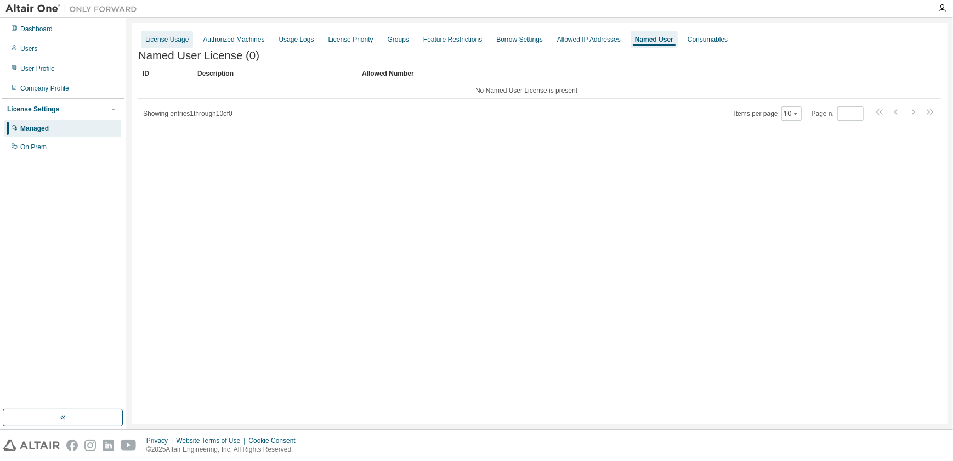
click at [175, 36] on div "License Usage" at bounding box center [166, 39] width 43 height 9
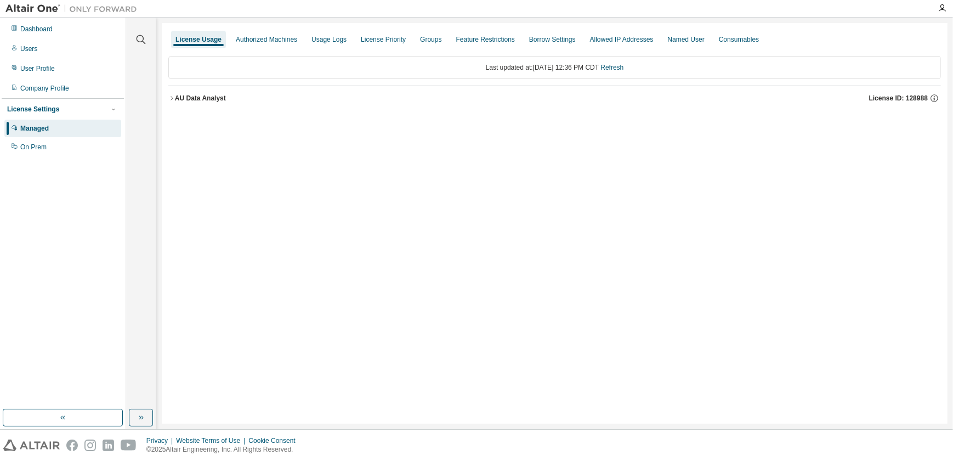
click at [185, 100] on div "AU Data Analyst" at bounding box center [200, 98] width 51 height 9
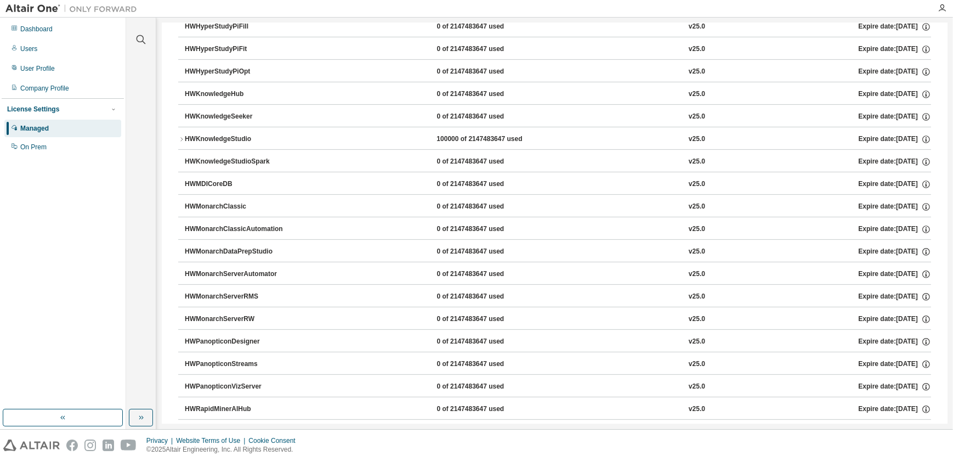
scroll to position [315, 0]
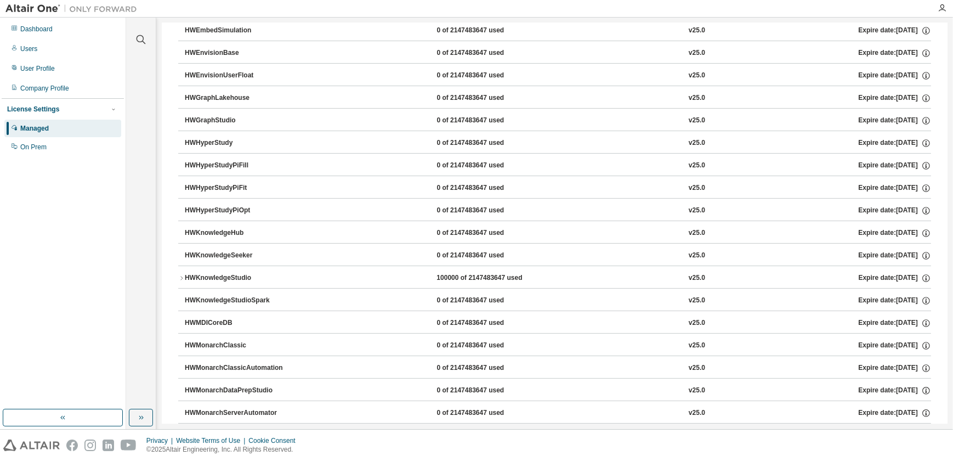
click at [255, 276] on div "HWKnowledgeStudio" at bounding box center [234, 278] width 99 height 10
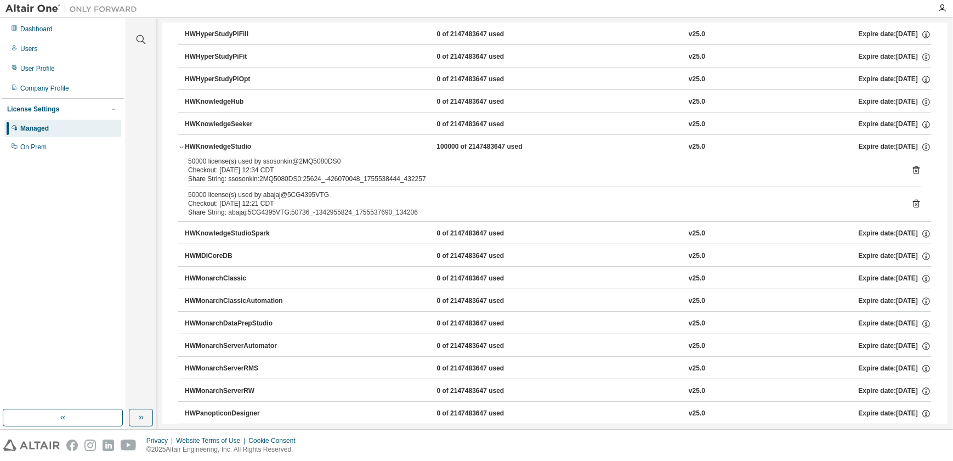
scroll to position [428, 0]
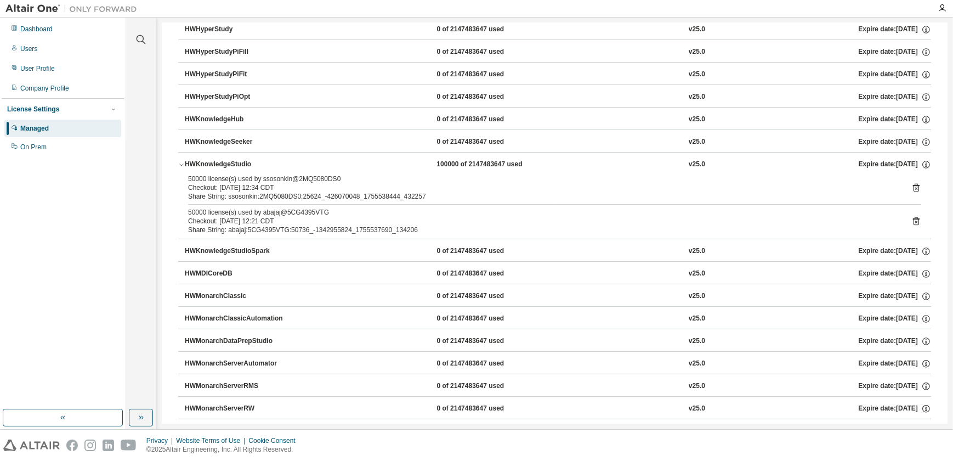
click at [220, 163] on div "HWKnowledgeStudio" at bounding box center [234, 165] width 99 height 10
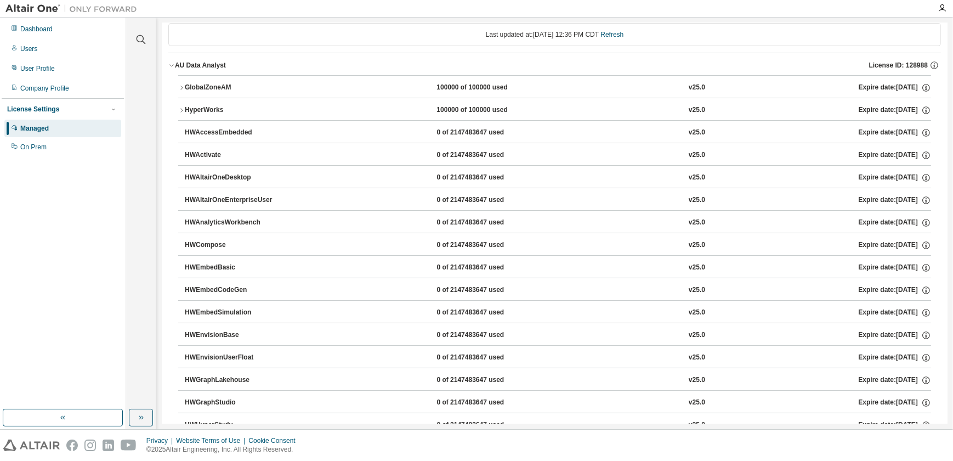
scroll to position [0, 0]
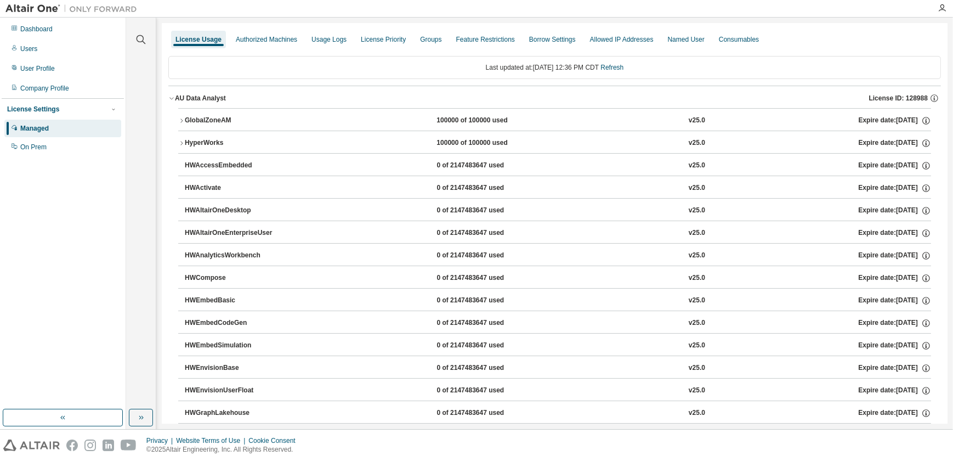
click at [886, 38] on div "License Usage Authorized Machines Usage Logs License Priority Groups Feature Re…" at bounding box center [554, 40] width 773 height 20
click at [668, 63] on div "Last updated at: [DATE] 12:36 PM CDT Refresh" at bounding box center [554, 67] width 773 height 23
